Goal: Entertainment & Leisure: Consume media (video, audio)

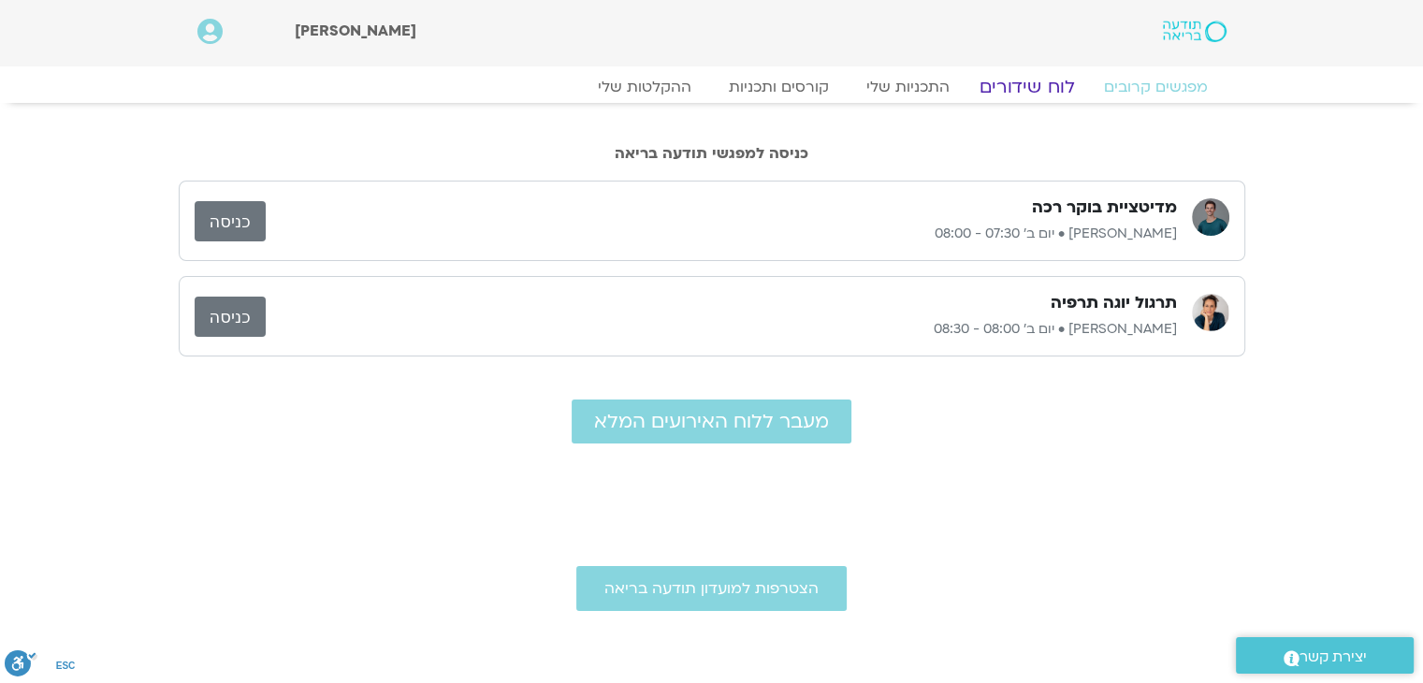
drag, startPoint x: 0, startPoint y: 0, endPoint x: 1016, endPoint y: 83, distance: 1019.6
click at [1016, 83] on link "לוח שידורים" at bounding box center [1026, 87] width 140 height 22
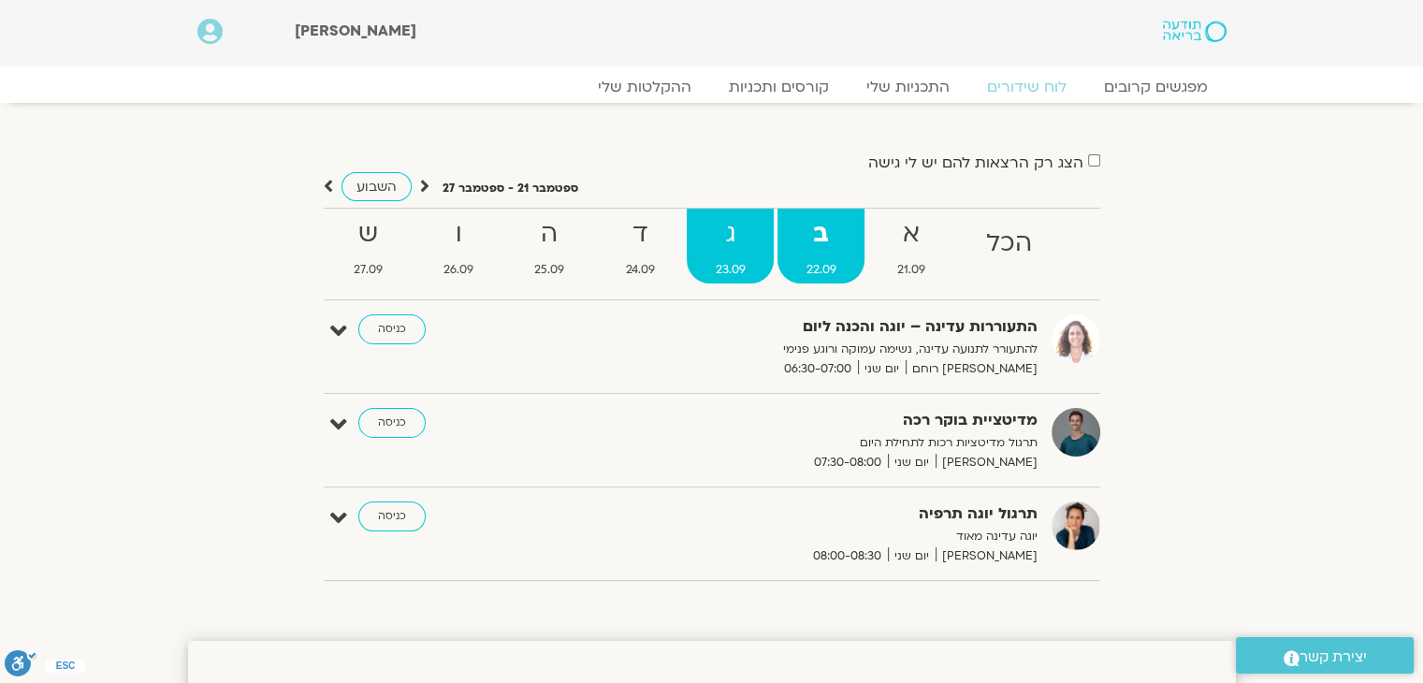
click at [732, 237] on strong "ג" at bounding box center [730, 234] width 87 height 42
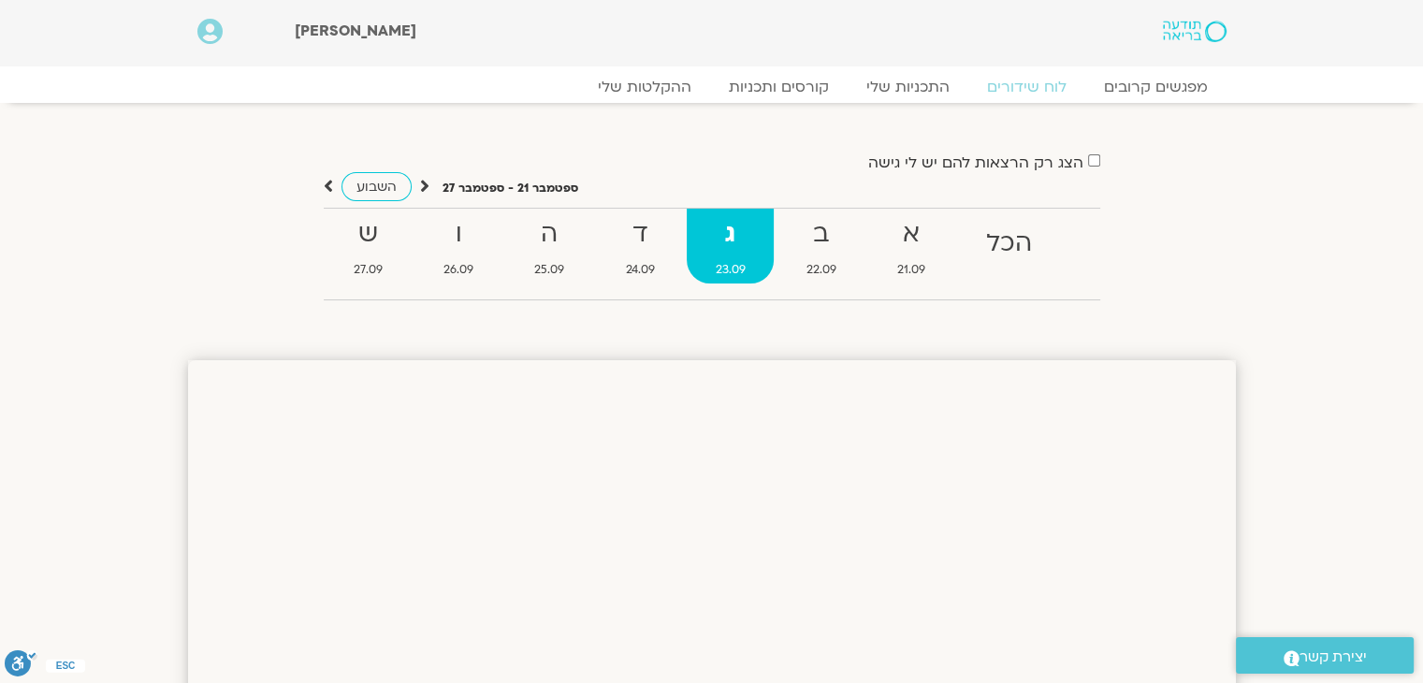
click at [732, 237] on strong "ג" at bounding box center [730, 234] width 87 height 42
click at [641, 233] on strong "ד" at bounding box center [640, 234] width 86 height 42
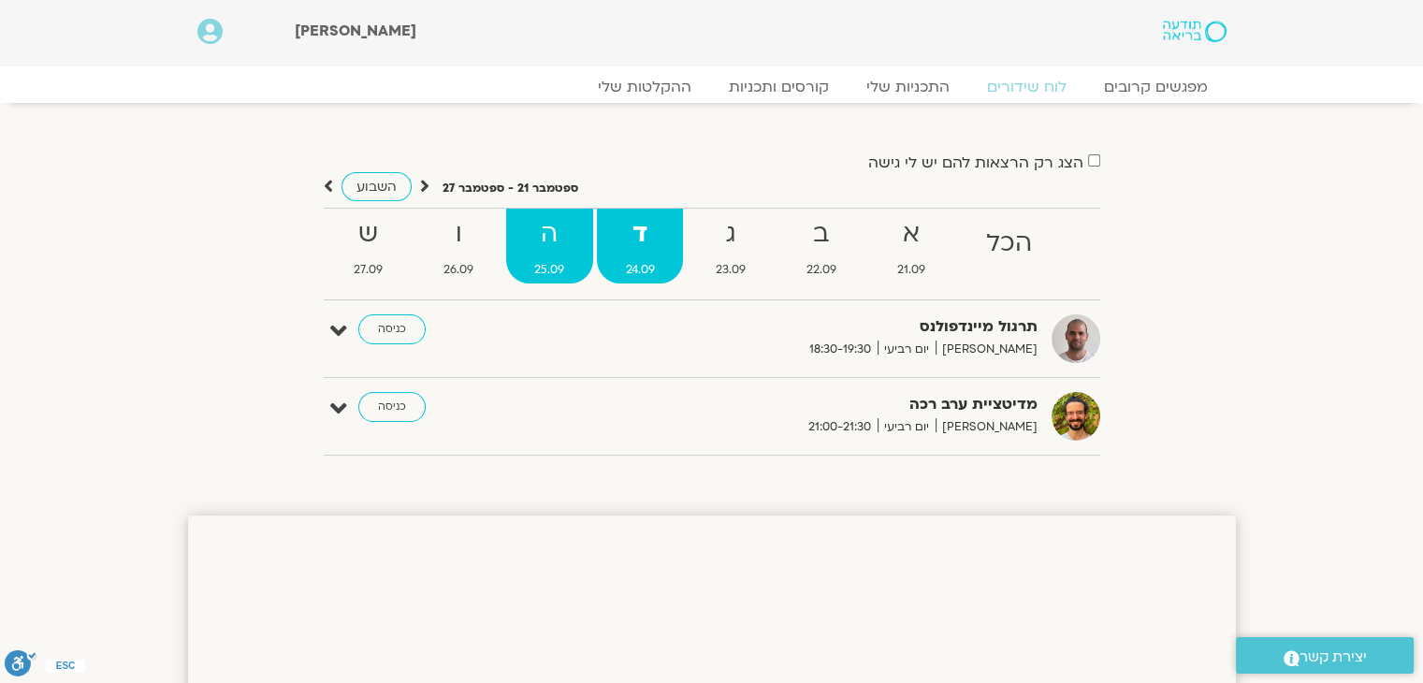
click at [542, 230] on strong "ה" at bounding box center [549, 234] width 87 height 42
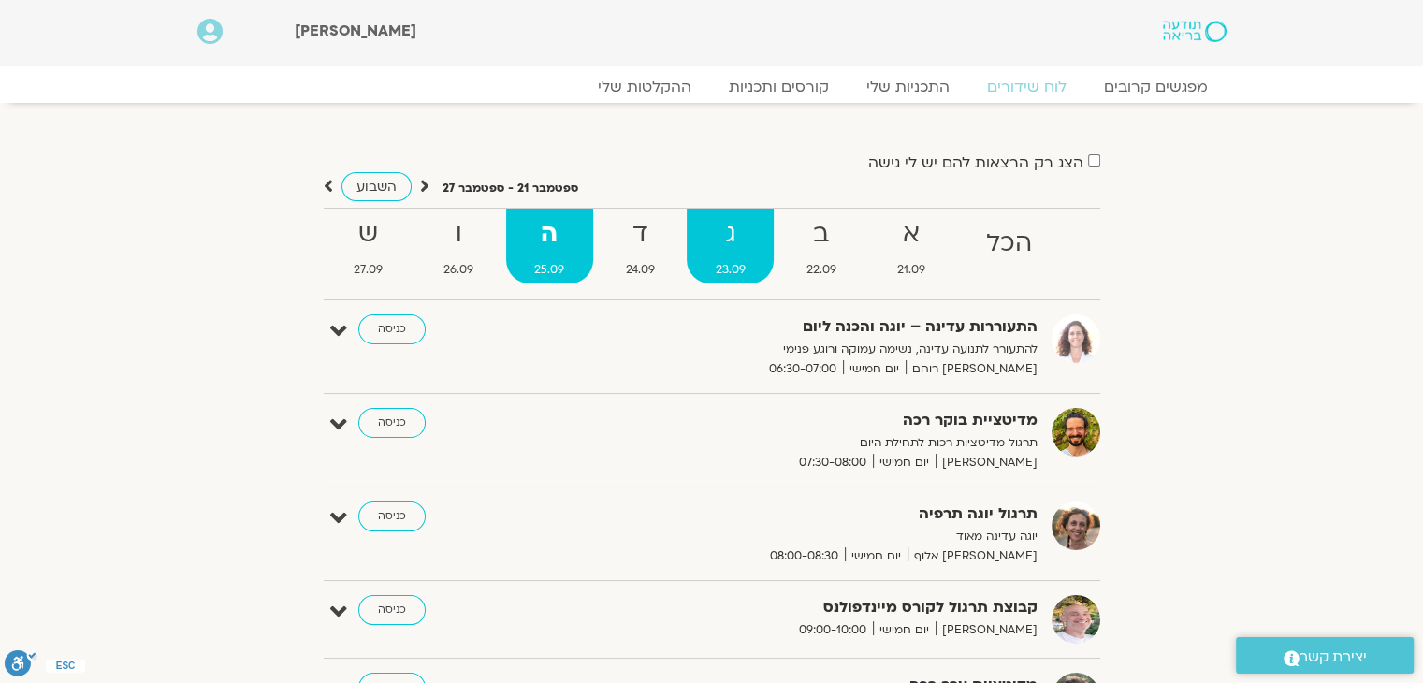
click at [732, 237] on strong "ג" at bounding box center [730, 234] width 87 height 42
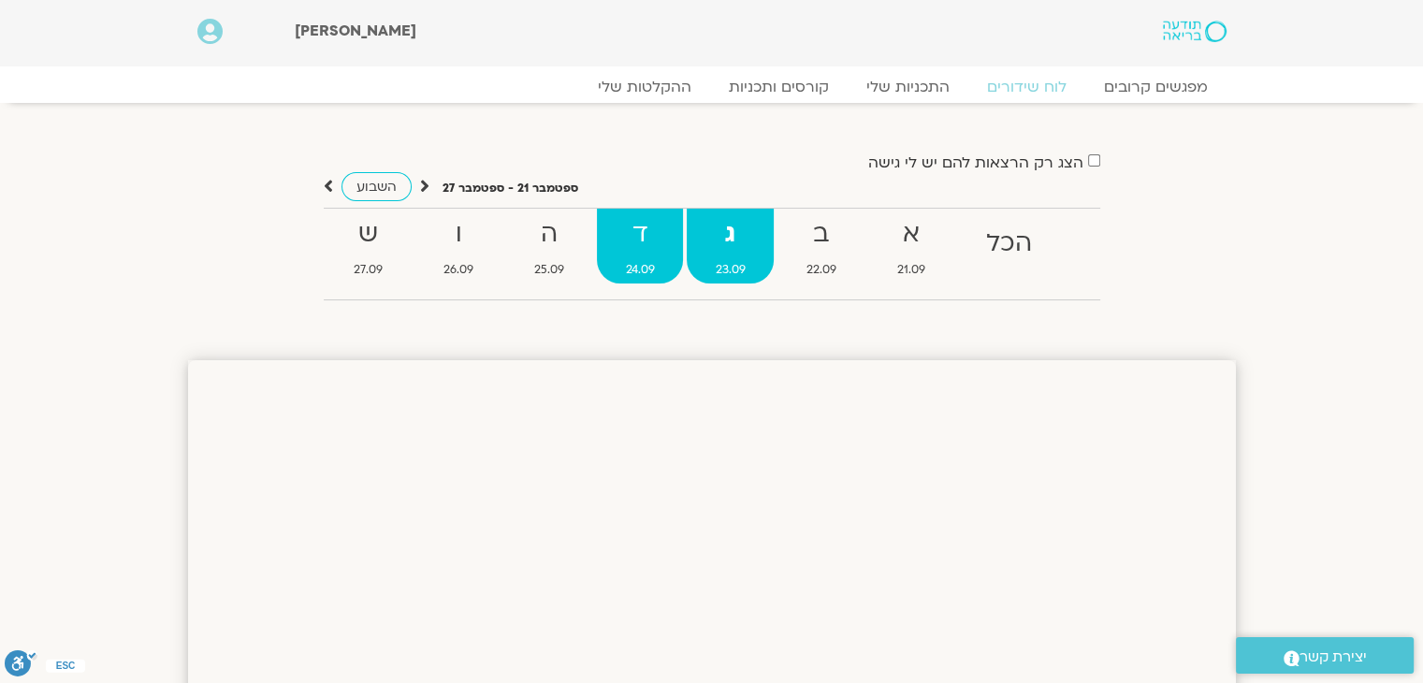
click at [643, 235] on strong "ד" at bounding box center [640, 234] width 86 height 42
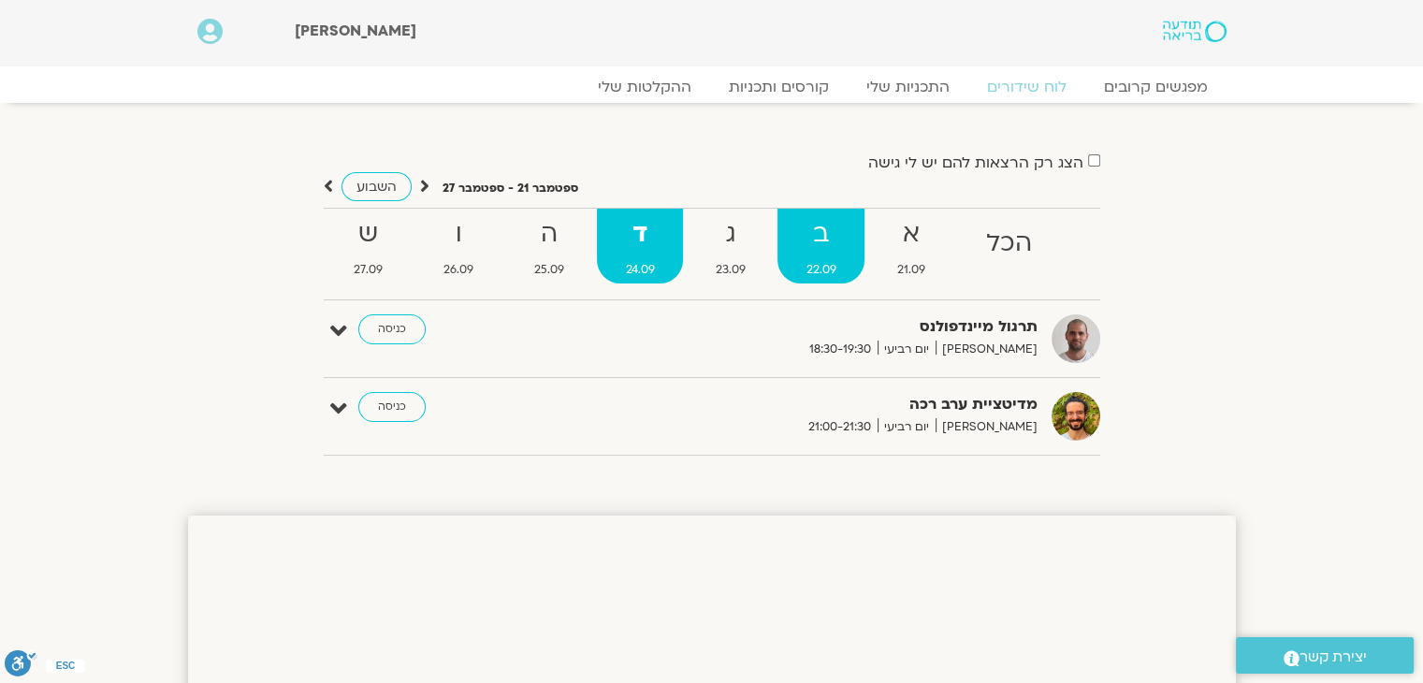
click at [822, 237] on strong "ב" at bounding box center [821, 234] width 87 height 42
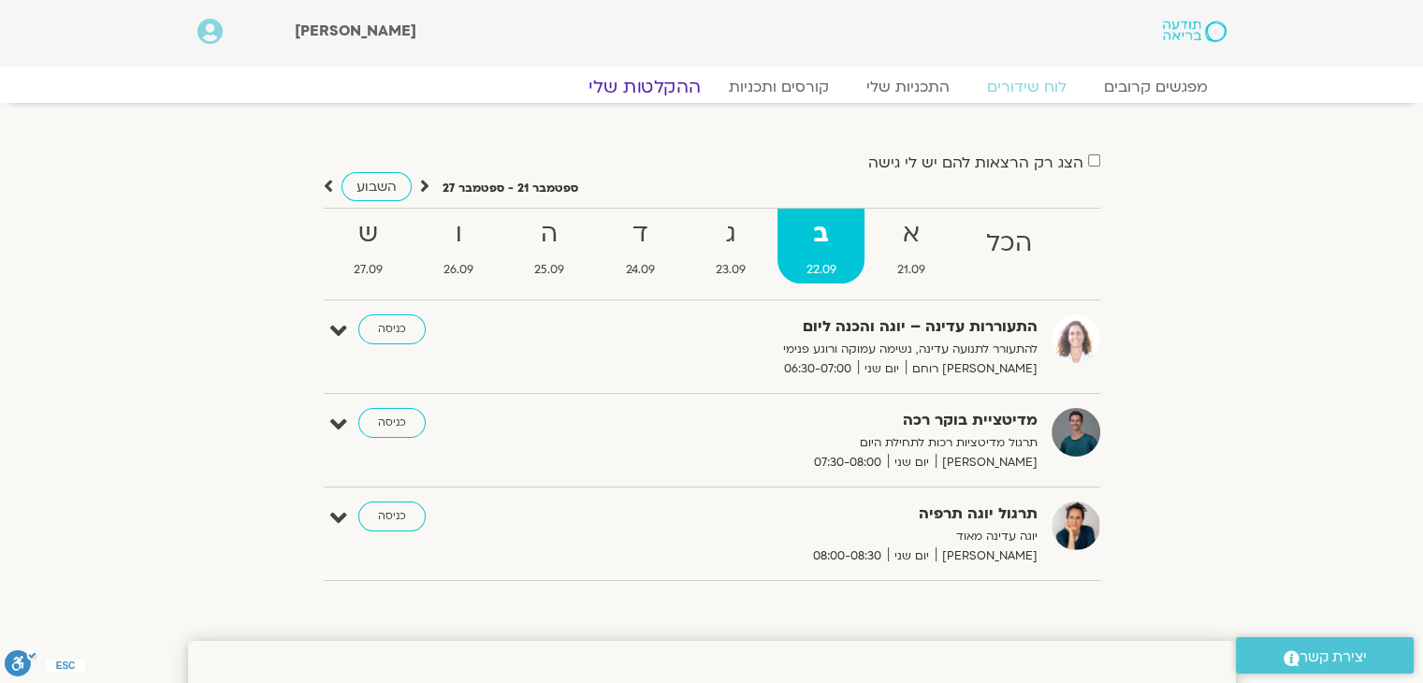
click at [651, 85] on link "ההקלטות שלי" at bounding box center [644, 87] width 157 height 22
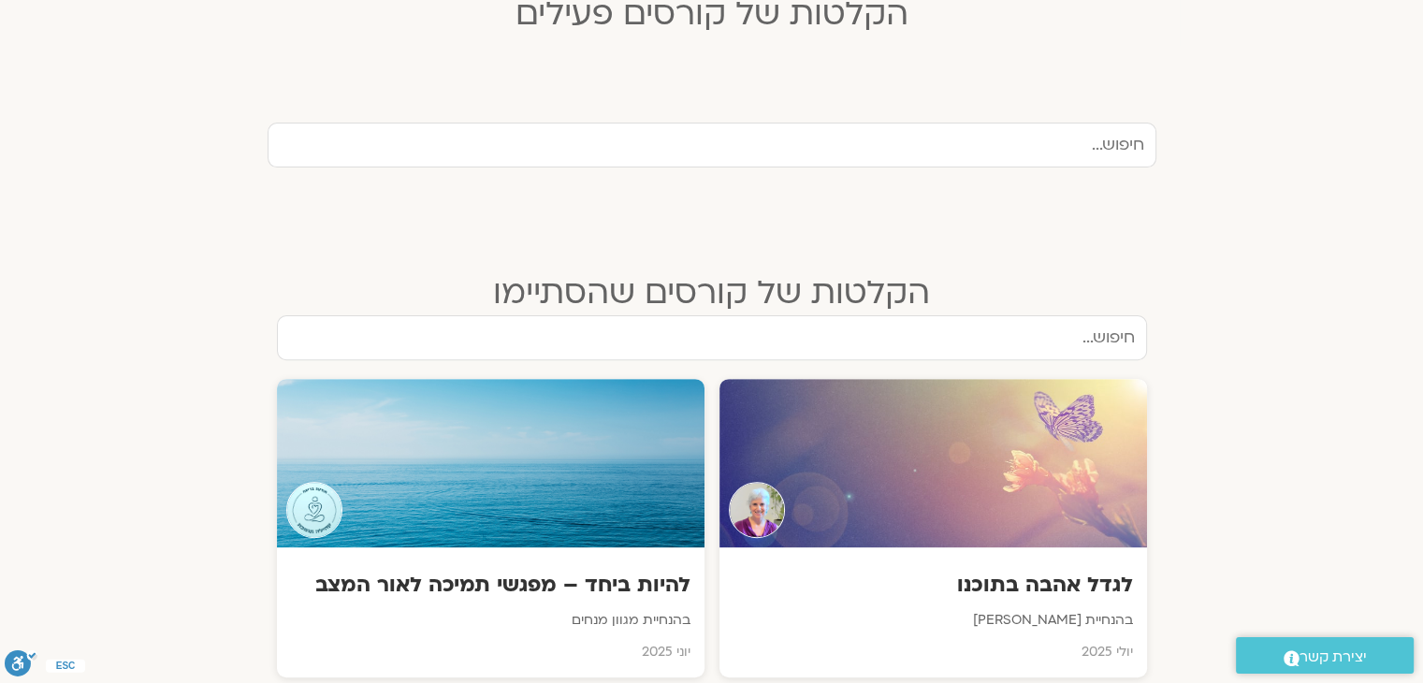
scroll to position [554, 0]
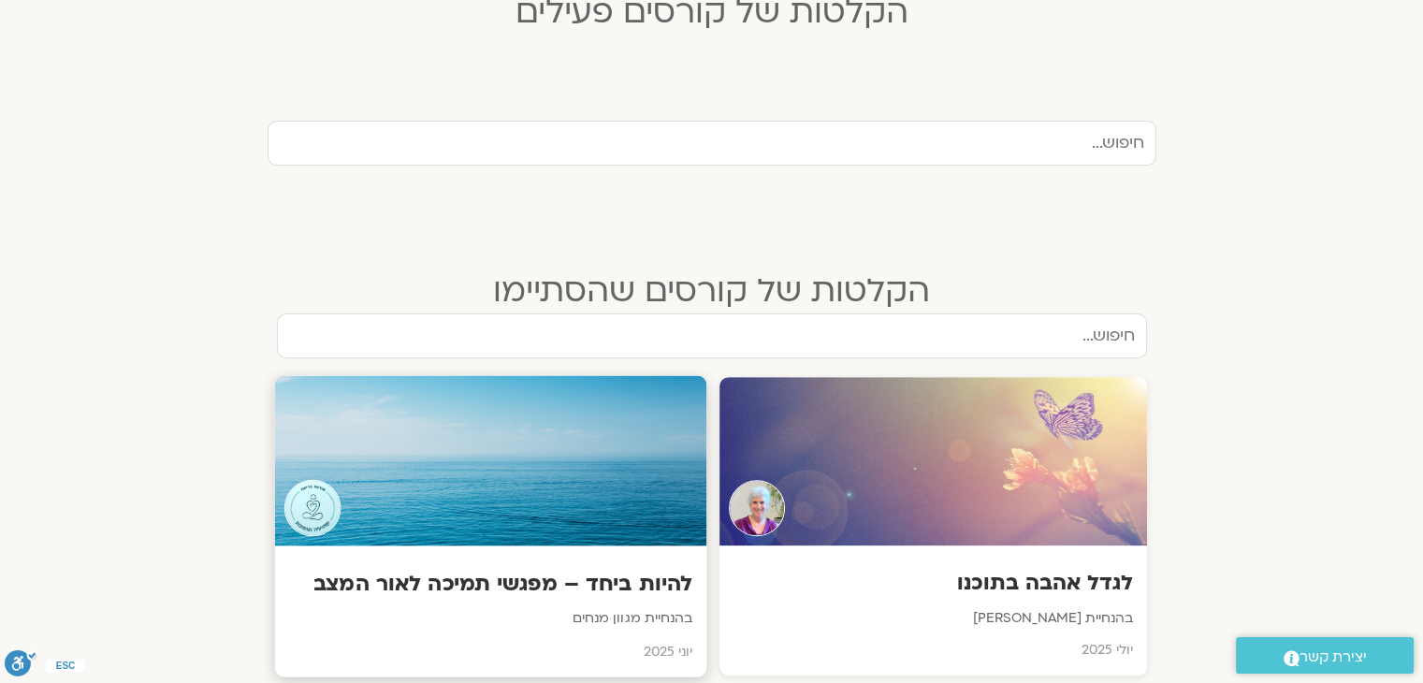
click at [600, 456] on div at bounding box center [490, 461] width 432 height 170
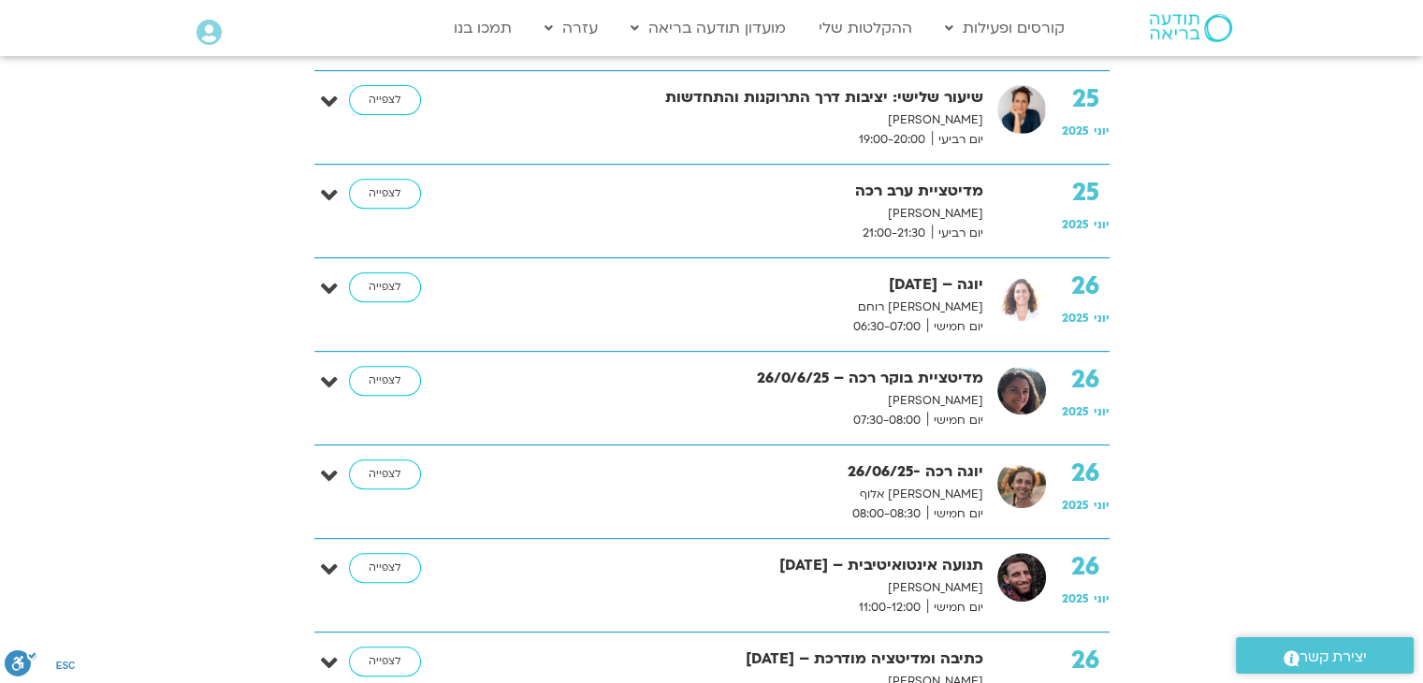
scroll to position [7840, 0]
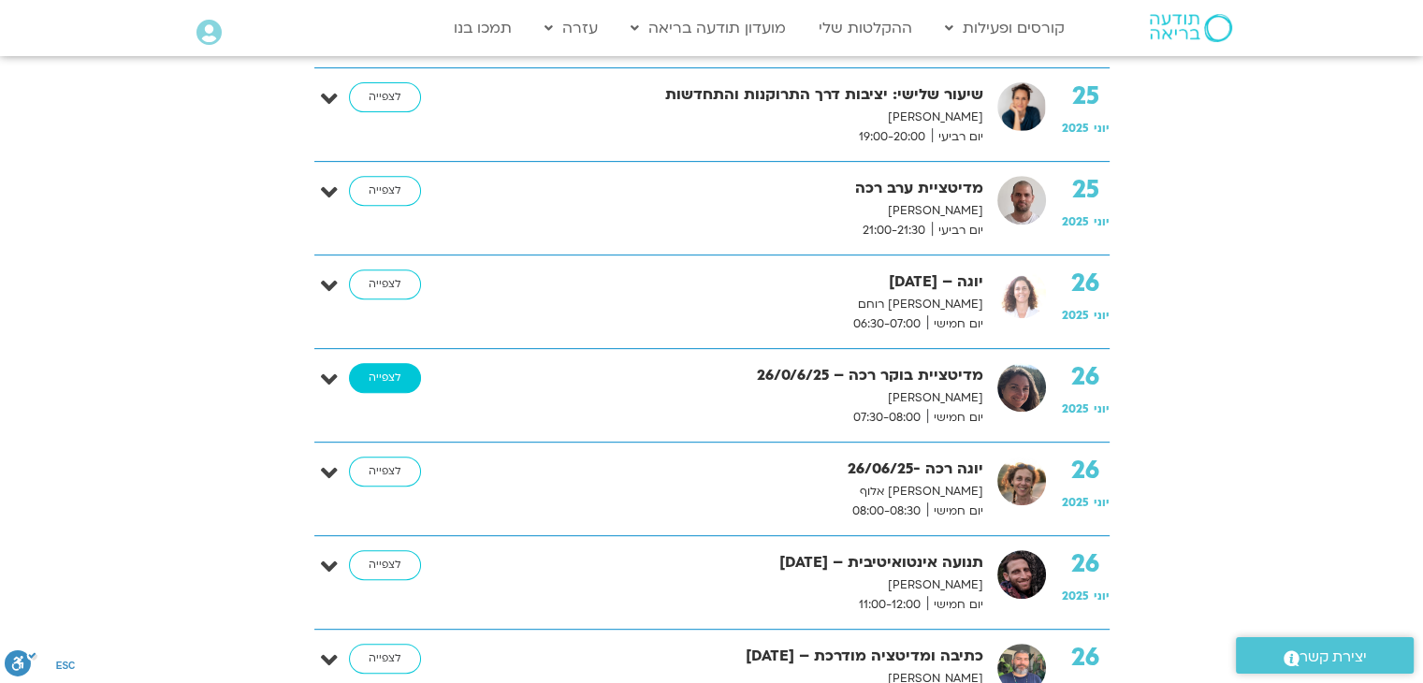
click at [370, 363] on link "לצפייה" at bounding box center [385, 378] width 72 height 30
